Goal: Obtain resource: Download file/media

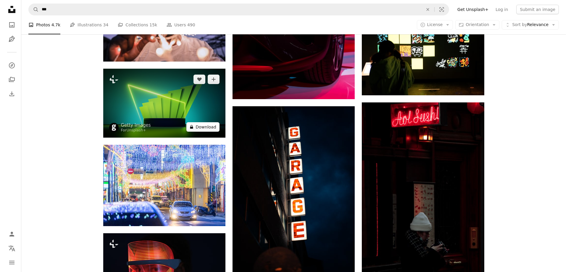
scroll to position [7283, 0]
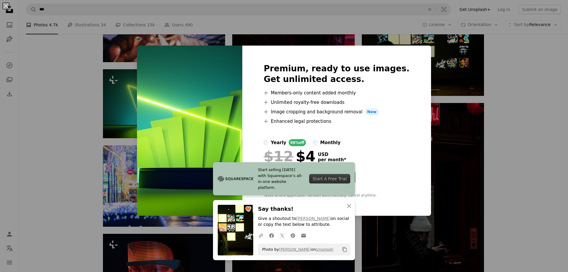
click at [442, 116] on div "An X shape Start selling [DATE] with Squarespace’s all-in-one website platform.…" at bounding box center [284, 136] width 568 height 272
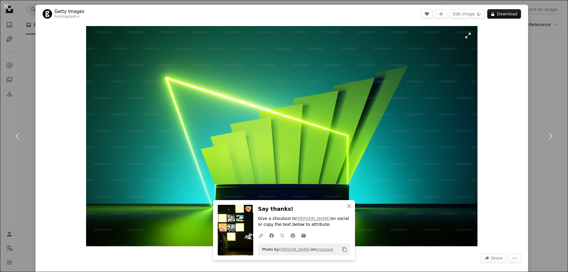
scroll to position [7668, 0]
click at [6, 7] on button "An X shape" at bounding box center [5, 5] width 7 height 7
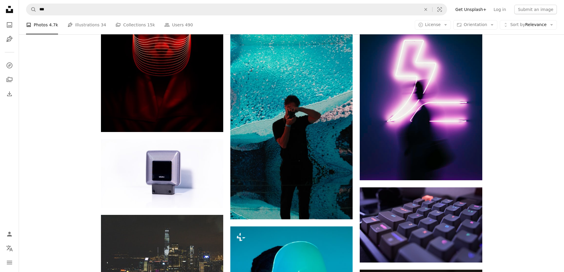
scroll to position [7964, 0]
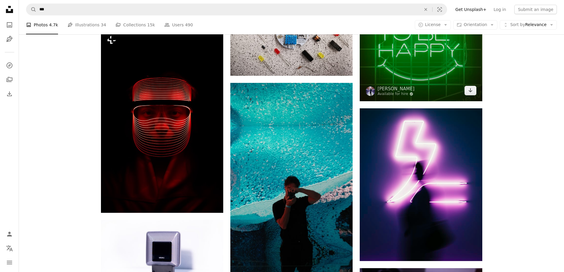
click at [405, 75] on img at bounding box center [421, 19] width 122 height 163
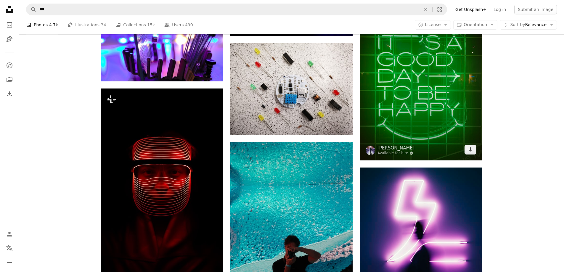
click at [419, 97] on img at bounding box center [421, 78] width 122 height 163
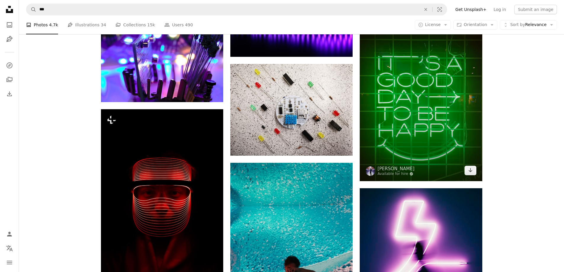
scroll to position [7845, 0]
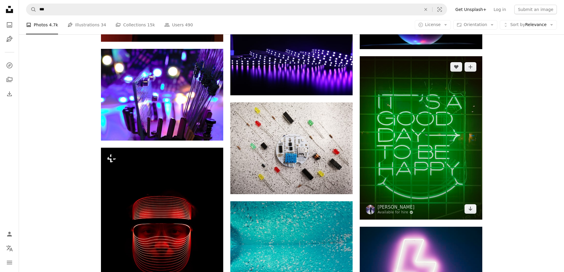
click at [417, 104] on img at bounding box center [421, 137] width 122 height 163
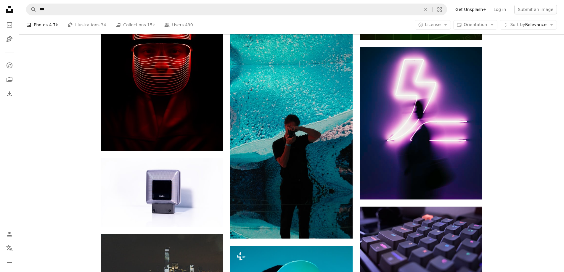
scroll to position [8112, 0]
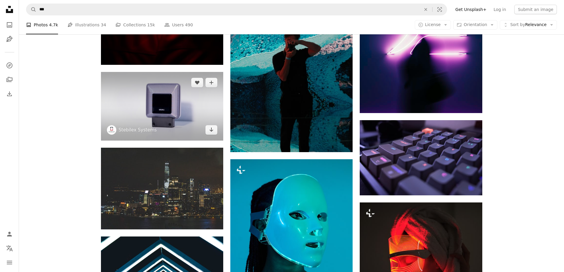
drag, startPoint x: 165, startPoint y: 118, endPoint x: 158, endPoint y: 98, distance: 21.2
click at [158, 98] on img at bounding box center [162, 106] width 122 height 69
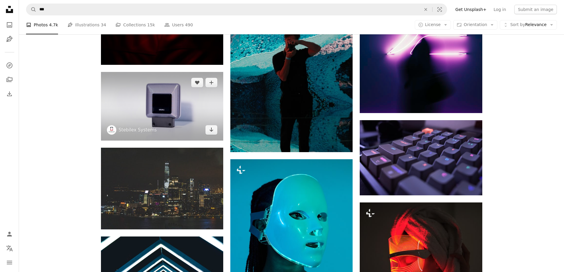
click at [158, 98] on img at bounding box center [162, 106] width 122 height 69
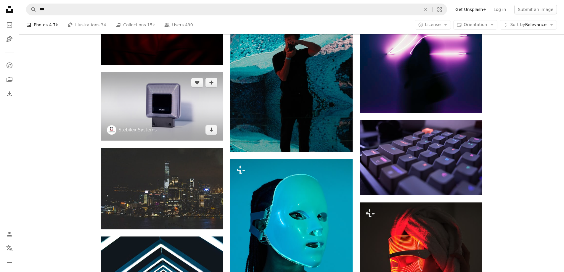
click at [159, 102] on img at bounding box center [162, 106] width 122 height 69
click at [177, 109] on img at bounding box center [162, 106] width 122 height 69
click at [213, 131] on icon "Arrow pointing down" at bounding box center [211, 129] width 5 height 7
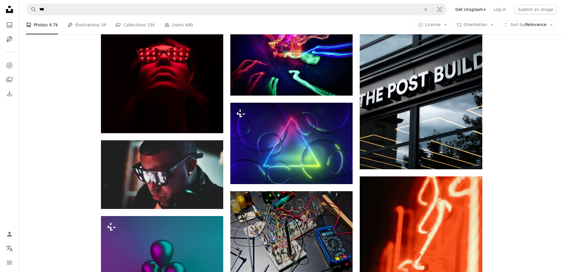
scroll to position [9651, 0]
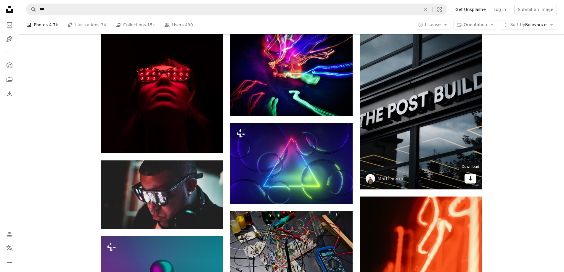
click at [468, 178] on icon "Arrow pointing down" at bounding box center [470, 178] width 5 height 7
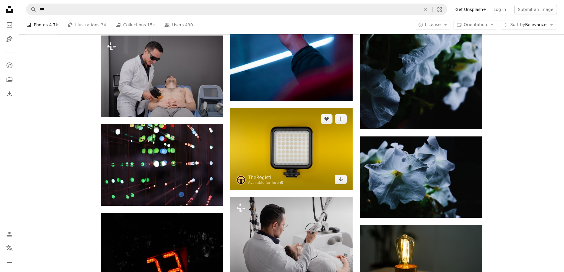
scroll to position [15246, 0]
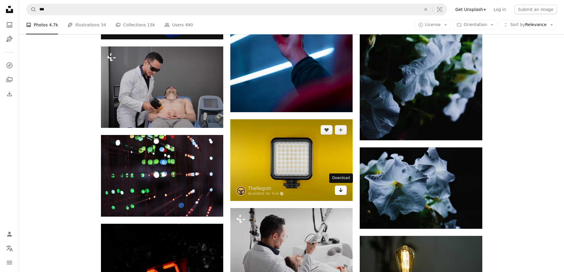
click at [338, 191] on icon "Arrow pointing down" at bounding box center [340, 190] width 5 height 7
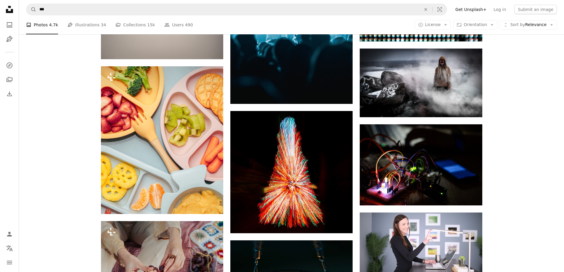
scroll to position [21286, 0]
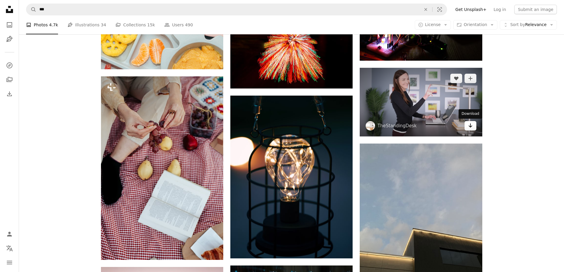
click at [468, 123] on icon "Arrow pointing down" at bounding box center [470, 125] width 5 height 7
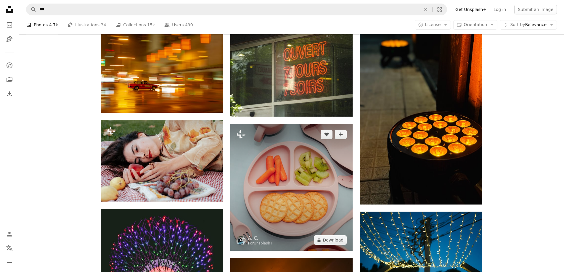
scroll to position [21996, 0]
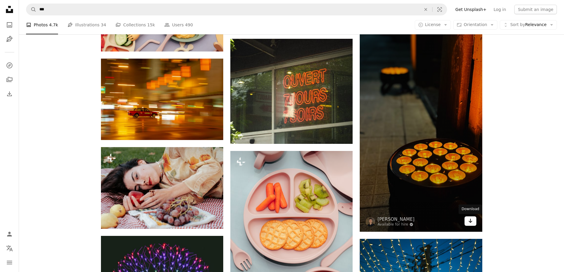
click at [470, 221] on icon "Download" at bounding box center [470, 221] width 4 height 4
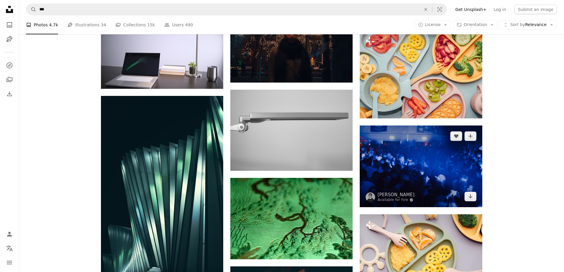
scroll to position [22529, 0]
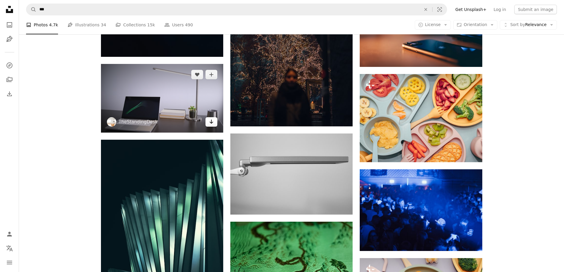
click at [216, 127] on img at bounding box center [162, 98] width 122 height 69
click at [213, 123] on icon "Arrow pointing down" at bounding box center [211, 121] width 5 height 7
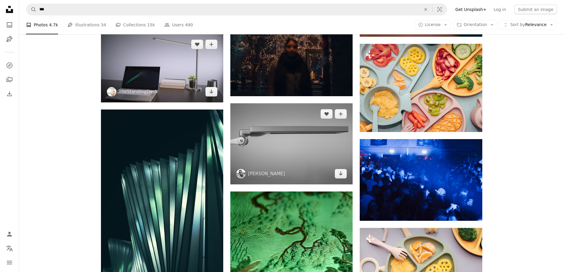
scroll to position [22559, 0]
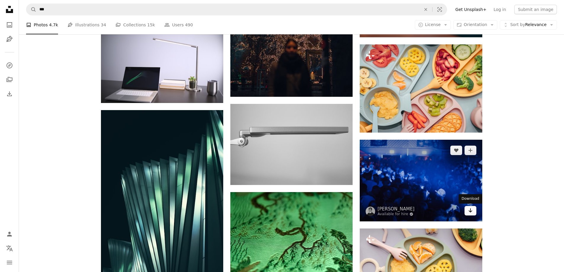
click at [469, 211] on icon "Download" at bounding box center [470, 210] width 4 height 4
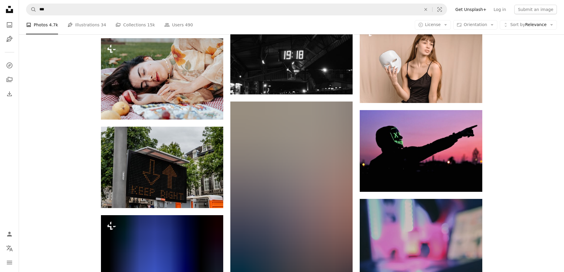
scroll to position [23092, 0]
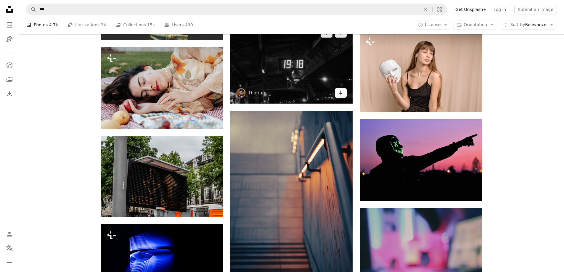
click at [343, 96] on icon "Arrow pointing down" at bounding box center [340, 92] width 5 height 7
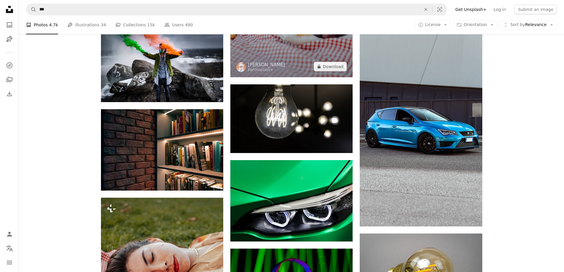
scroll to position [24158, 0]
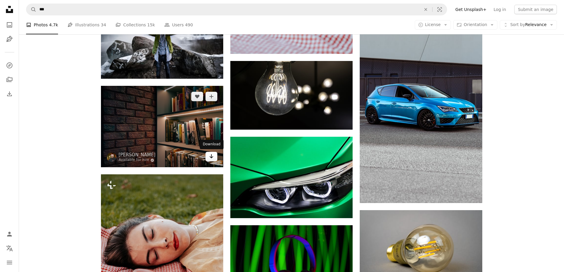
click at [212, 159] on icon "Arrow pointing down" at bounding box center [211, 156] width 5 height 7
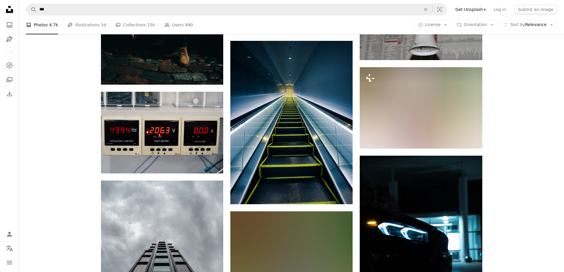
scroll to position [26171, 0]
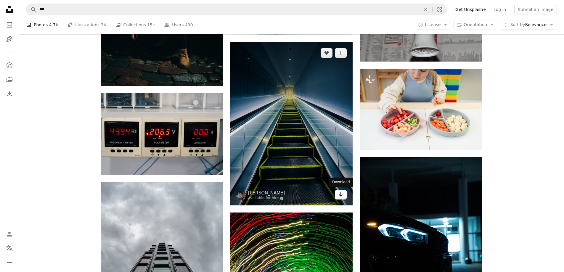
click at [341, 197] on icon "Arrow pointing down" at bounding box center [340, 194] width 5 height 7
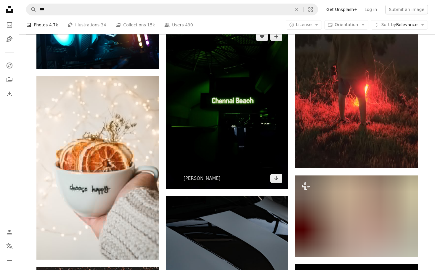
scroll to position [30750, 0]
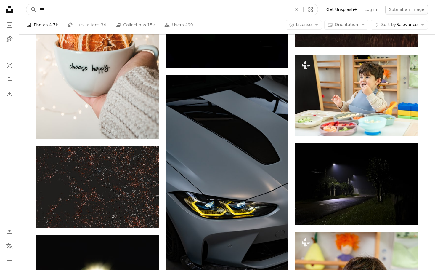
drag, startPoint x: 57, startPoint y: 10, endPoint x: 1, endPoint y: 18, distance: 56.5
type input "**"
click at [26, 4] on button "A magnifying glass" at bounding box center [31, 9] width 10 height 11
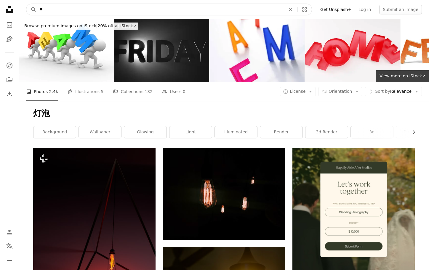
drag, startPoint x: 50, startPoint y: 9, endPoint x: -5, endPoint y: 21, distance: 55.7
type input "**"
click at [26, 4] on button "A magnifying glass" at bounding box center [31, 9] width 10 height 11
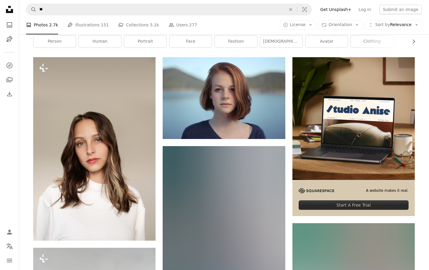
scroll to position [89, 0]
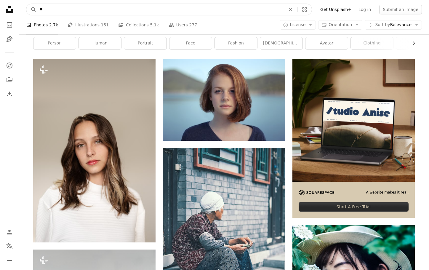
click at [61, 12] on input "**" at bounding box center [159, 9] width 247 height 11
type input "*****"
click at [26, 4] on button "A magnifying glass" at bounding box center [31, 9] width 10 height 11
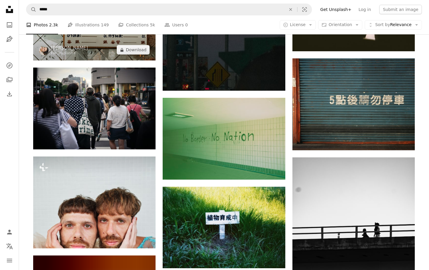
scroll to position [503, 0]
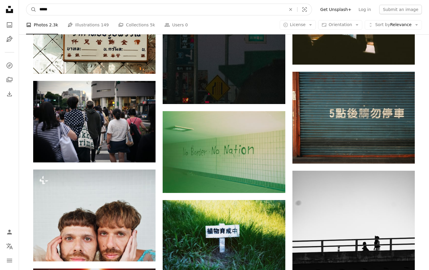
drag, startPoint x: 68, startPoint y: 11, endPoint x: 49, endPoint y: 11, distance: 19.2
click at [49, 11] on input "*****" at bounding box center [159, 9] width 247 height 11
type input "**"
click at [26, 4] on button "A magnifying glass" at bounding box center [31, 9] width 10 height 11
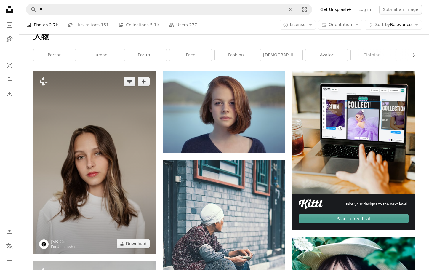
scroll to position [118, 0]
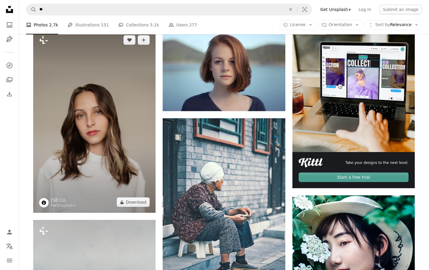
click at [96, 86] on img at bounding box center [94, 120] width 122 height 183
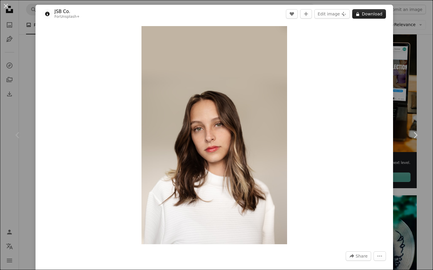
click at [364, 14] on button "A lock Download" at bounding box center [369, 13] width 34 height 9
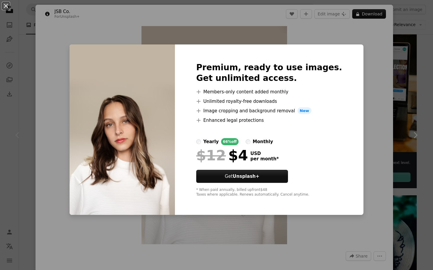
click at [109, 42] on div "An X shape Premium, ready to use images. Get unlimited access. A plus sign Memb…" at bounding box center [216, 135] width 433 height 270
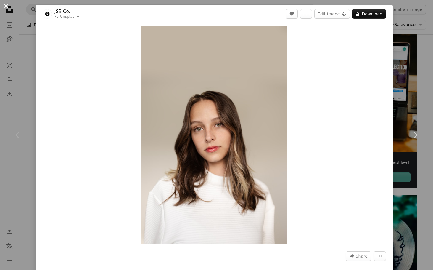
click at [9, 9] on button "An X shape" at bounding box center [5, 5] width 7 height 7
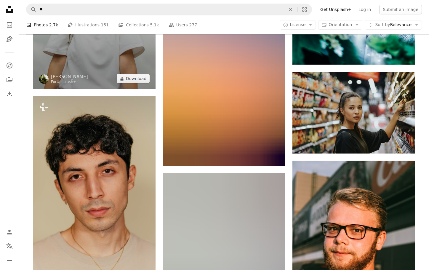
scroll to position [503, 0]
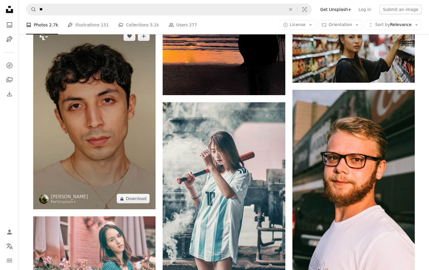
click at [132, 88] on img at bounding box center [94, 117] width 122 height 184
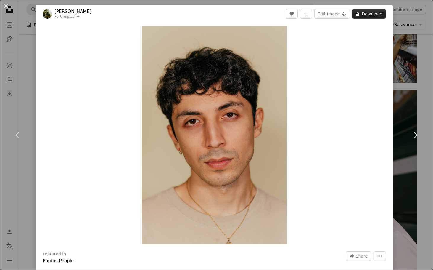
click at [374, 12] on button "A lock Download" at bounding box center [369, 13] width 34 height 9
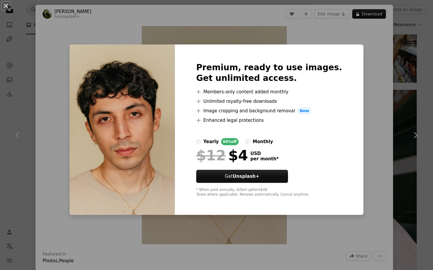
click at [59, 28] on div "An X shape Premium, ready to use images. Get unlimited access. A plus sign Memb…" at bounding box center [216, 135] width 433 height 270
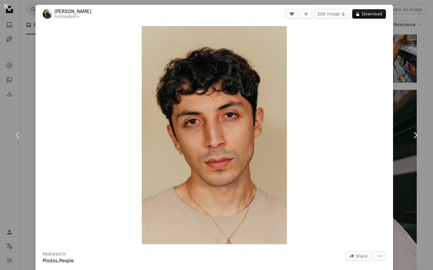
click at [2, 8] on button "An X shape" at bounding box center [5, 5] width 7 height 7
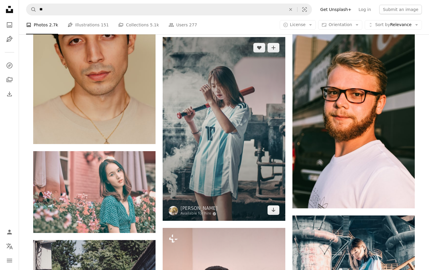
scroll to position [622, 0]
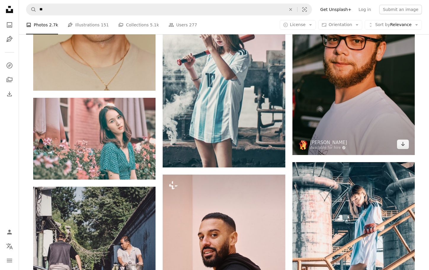
click at [300, 70] on img at bounding box center [353, 63] width 122 height 184
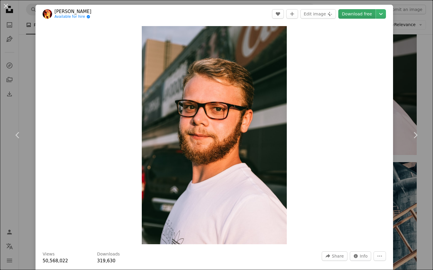
click at [359, 15] on link "Download free" at bounding box center [356, 13] width 37 height 9
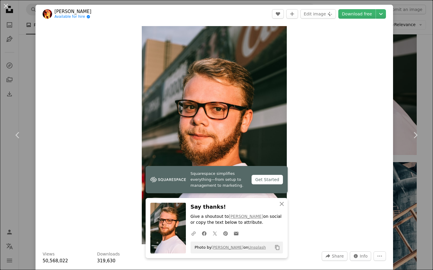
drag, startPoint x: 7, startPoint y: 5, endPoint x: 16, endPoint y: 11, distance: 10.5
click at [7, 5] on button "An X shape" at bounding box center [5, 5] width 7 height 7
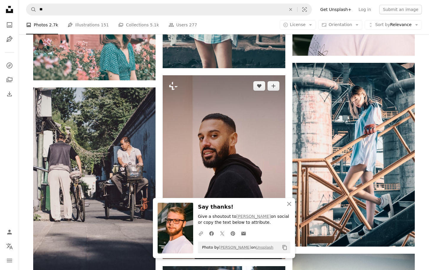
click at [212, 103] on img at bounding box center [224, 167] width 122 height 184
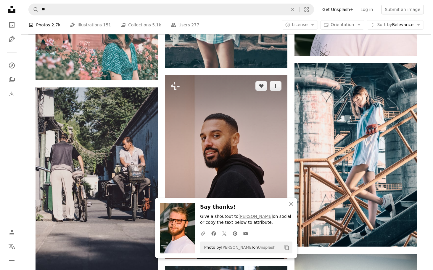
scroll to position [711, 0]
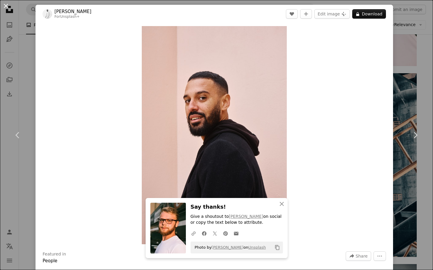
click at [5, 9] on button "An X shape" at bounding box center [5, 5] width 7 height 7
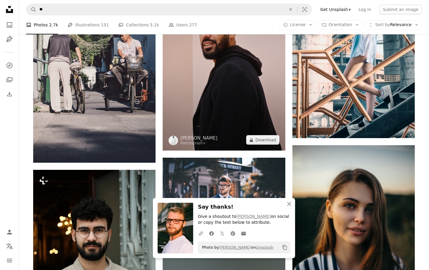
scroll to position [948, 0]
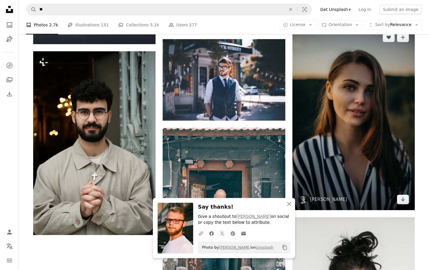
click at [373, 100] on img at bounding box center [353, 118] width 122 height 183
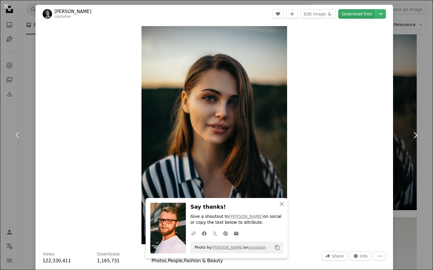
click at [347, 15] on link "Download free" at bounding box center [356, 13] width 37 height 9
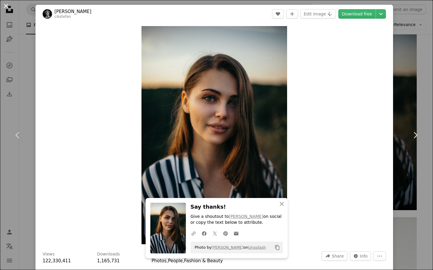
click at [9, 8] on button "An X shape" at bounding box center [5, 5] width 7 height 7
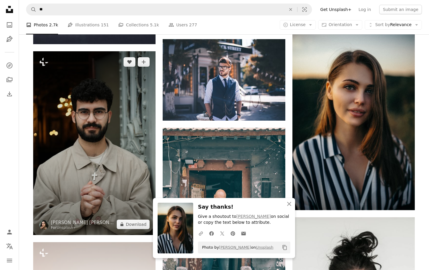
click at [112, 96] on img at bounding box center [94, 143] width 122 height 184
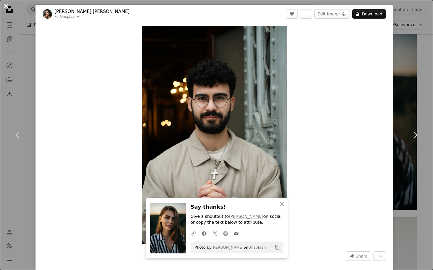
click at [7, 8] on button "An X shape" at bounding box center [5, 5] width 7 height 7
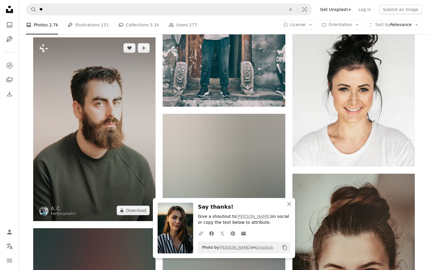
scroll to position [1155, 0]
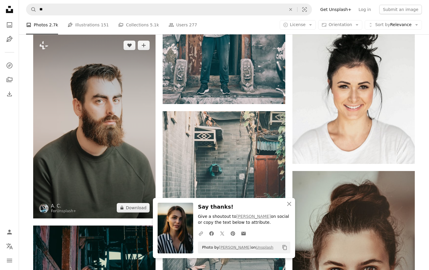
click at [103, 117] on img at bounding box center [94, 127] width 122 height 184
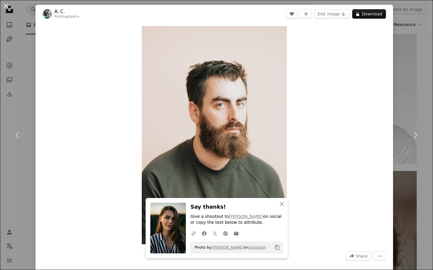
click at [6, 7] on button "An X shape" at bounding box center [5, 5] width 7 height 7
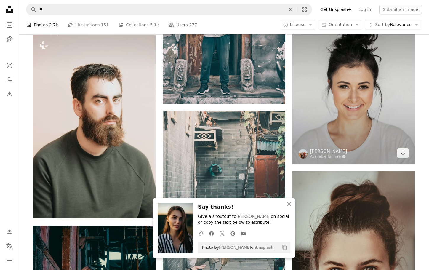
click at [327, 80] on img at bounding box center [353, 87] width 122 height 154
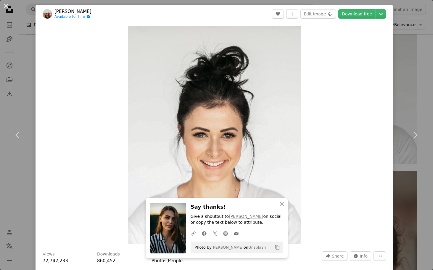
click at [350, 15] on link "Download free" at bounding box center [356, 13] width 37 height 9
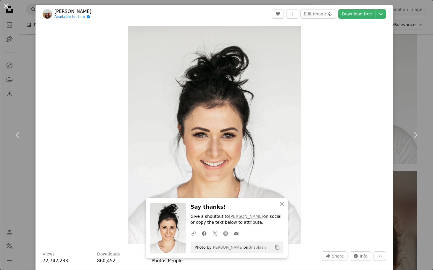
drag, startPoint x: 7, startPoint y: 7, endPoint x: 98, endPoint y: 41, distance: 98.1
click at [7, 7] on button "An X shape" at bounding box center [5, 5] width 7 height 7
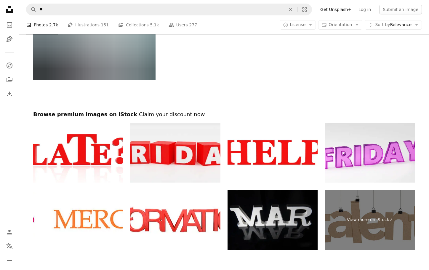
scroll to position [2487, 0]
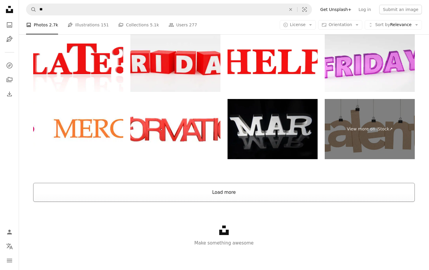
click at [230, 192] on button "Load more" at bounding box center [223, 192] width 381 height 19
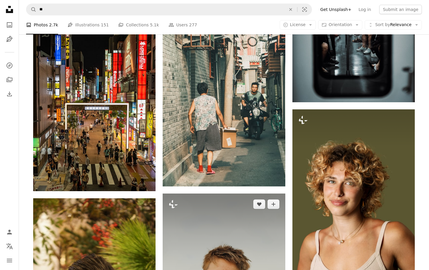
scroll to position [2460, 0]
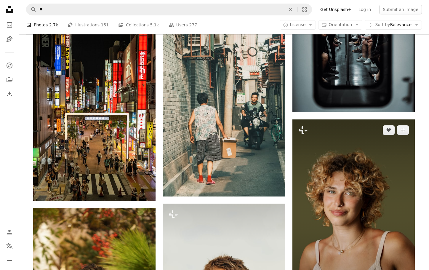
click at [336, 204] on img at bounding box center [353, 212] width 122 height 187
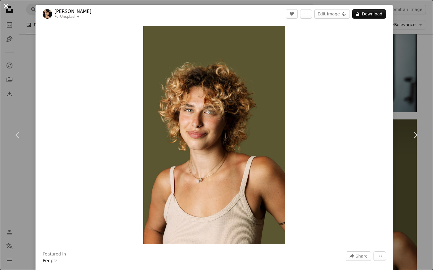
click at [9, 8] on button "An X shape" at bounding box center [5, 5] width 7 height 7
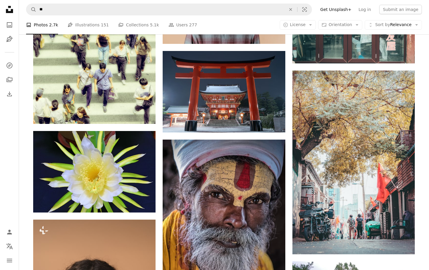
scroll to position [3763, 0]
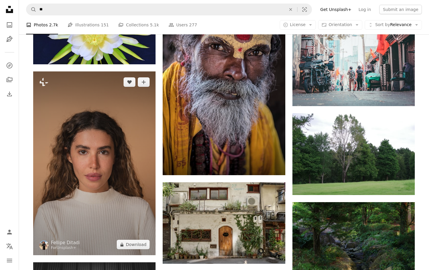
click at [83, 128] on img at bounding box center [94, 163] width 122 height 184
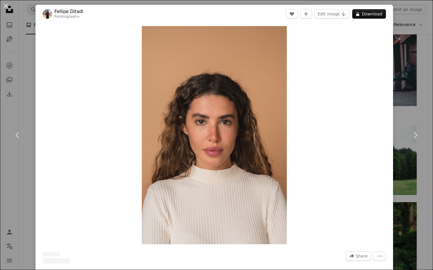
click at [5, 8] on button "An X shape" at bounding box center [5, 5] width 7 height 7
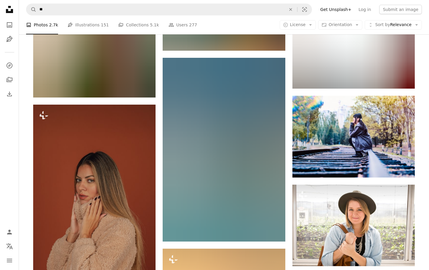
scroll to position [4947, 0]
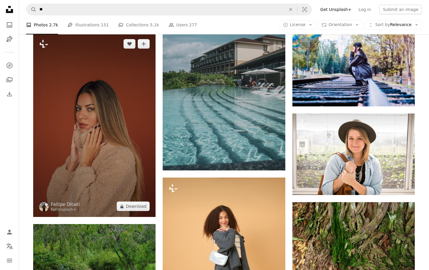
click at [85, 116] on img at bounding box center [94, 125] width 122 height 184
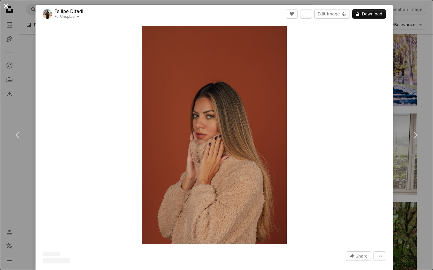
click at [6, 6] on button "An X shape" at bounding box center [5, 5] width 7 height 7
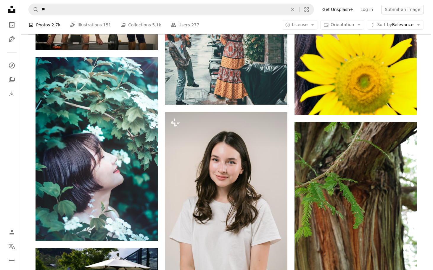
scroll to position [7641, 0]
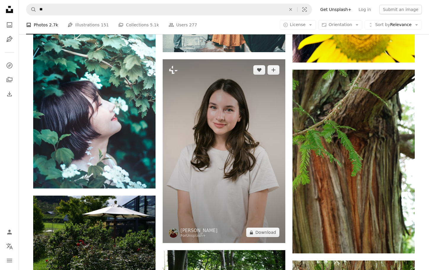
click at [221, 129] on img at bounding box center [224, 151] width 122 height 184
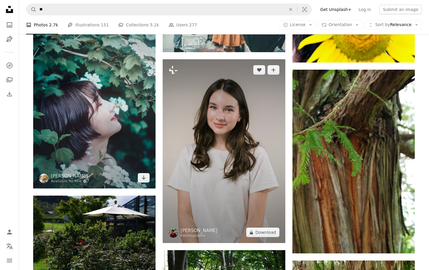
click at [201, 144] on img at bounding box center [224, 151] width 122 height 184
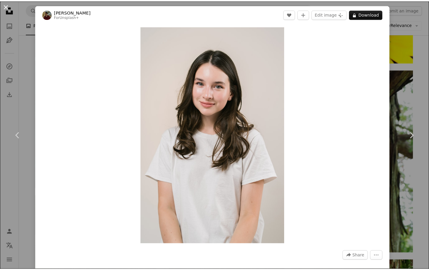
scroll to position [89, 0]
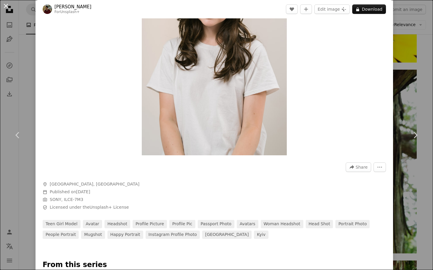
click at [5, 6] on button "An X shape" at bounding box center [5, 5] width 7 height 7
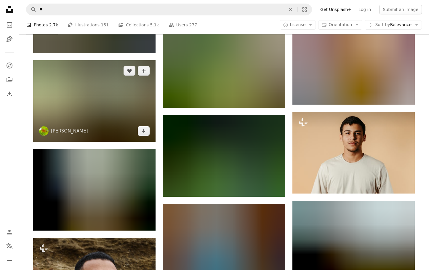
scroll to position [8322, 0]
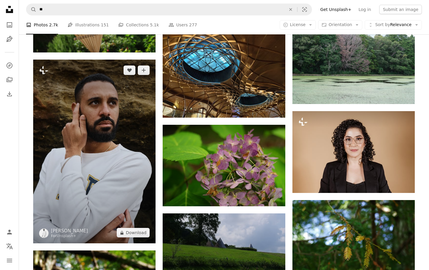
click at [113, 107] on img at bounding box center [94, 152] width 122 height 184
click at [115, 107] on img at bounding box center [94, 152] width 122 height 184
click at [104, 112] on img at bounding box center [94, 152] width 122 height 184
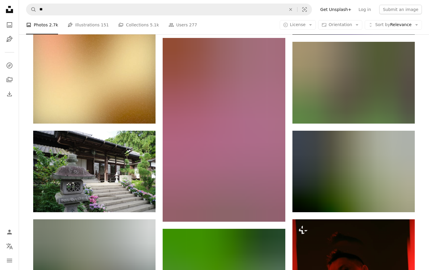
scroll to position [15309, 0]
